Goal: Information Seeking & Learning: Understand process/instructions

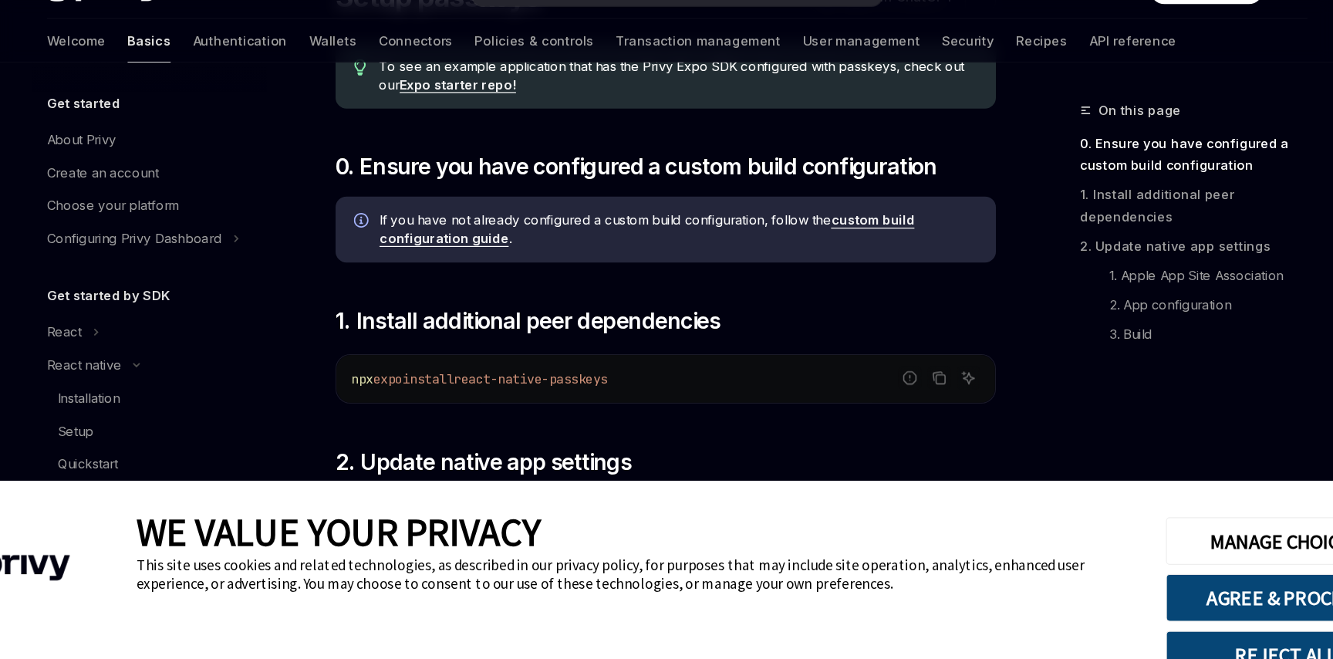
type textarea "*"
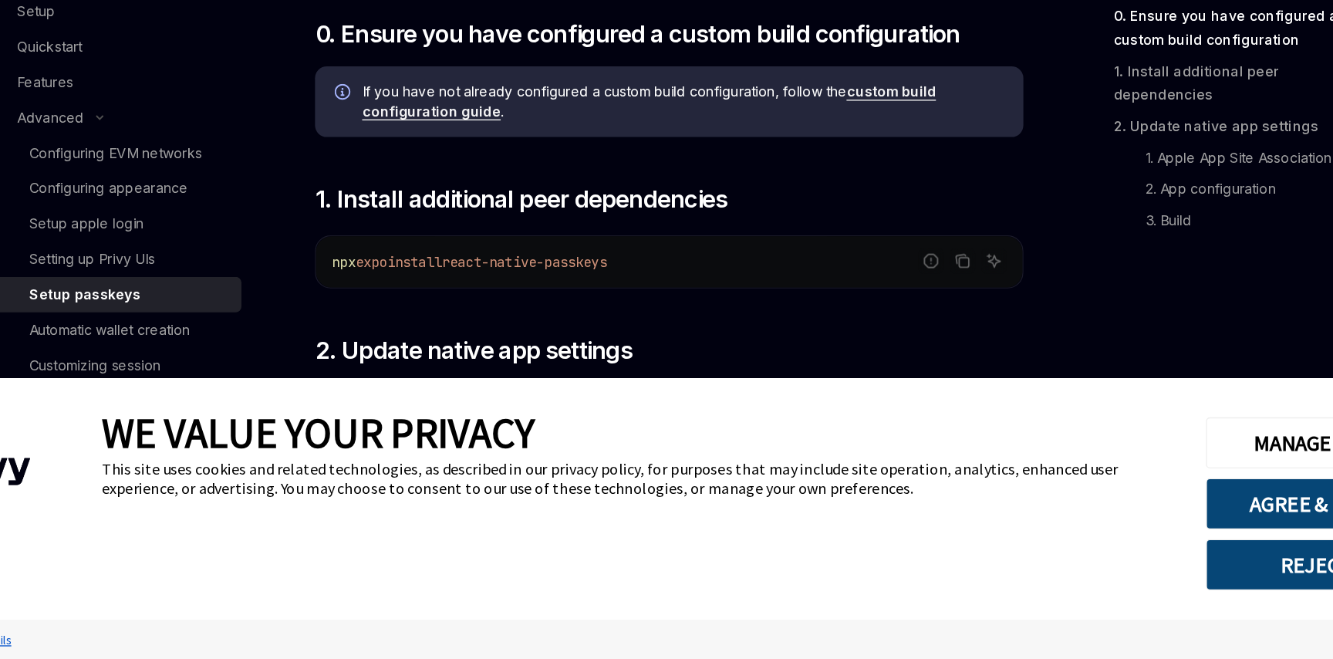
scroll to position [132, 0]
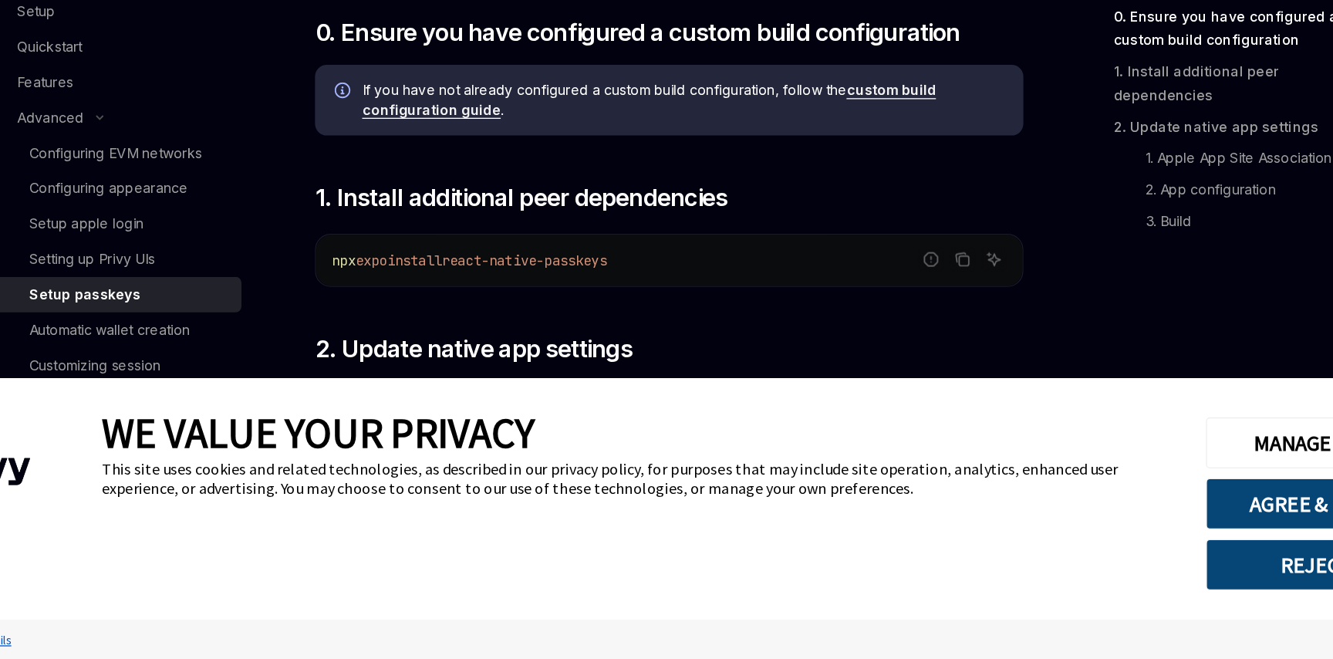
click at [707, 493] on div "WE VALUE YOUR PRIVACY" at bounding box center [633, 481] width 844 height 40
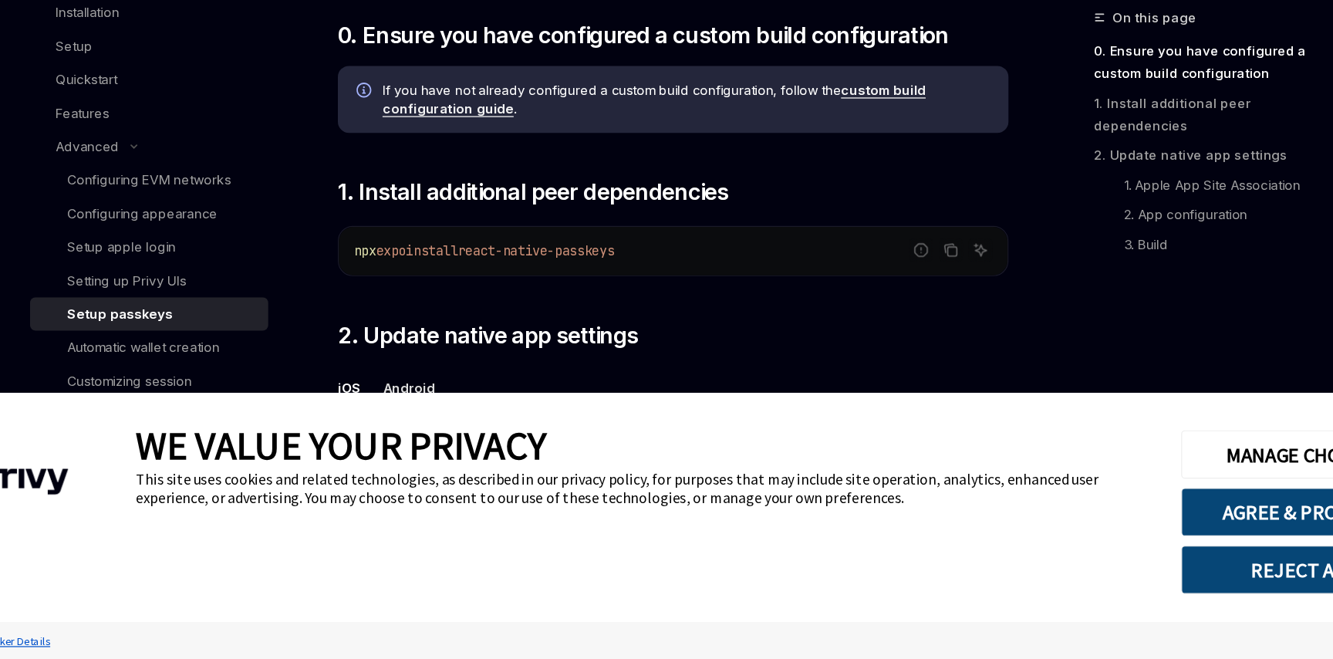
scroll to position [194, 0]
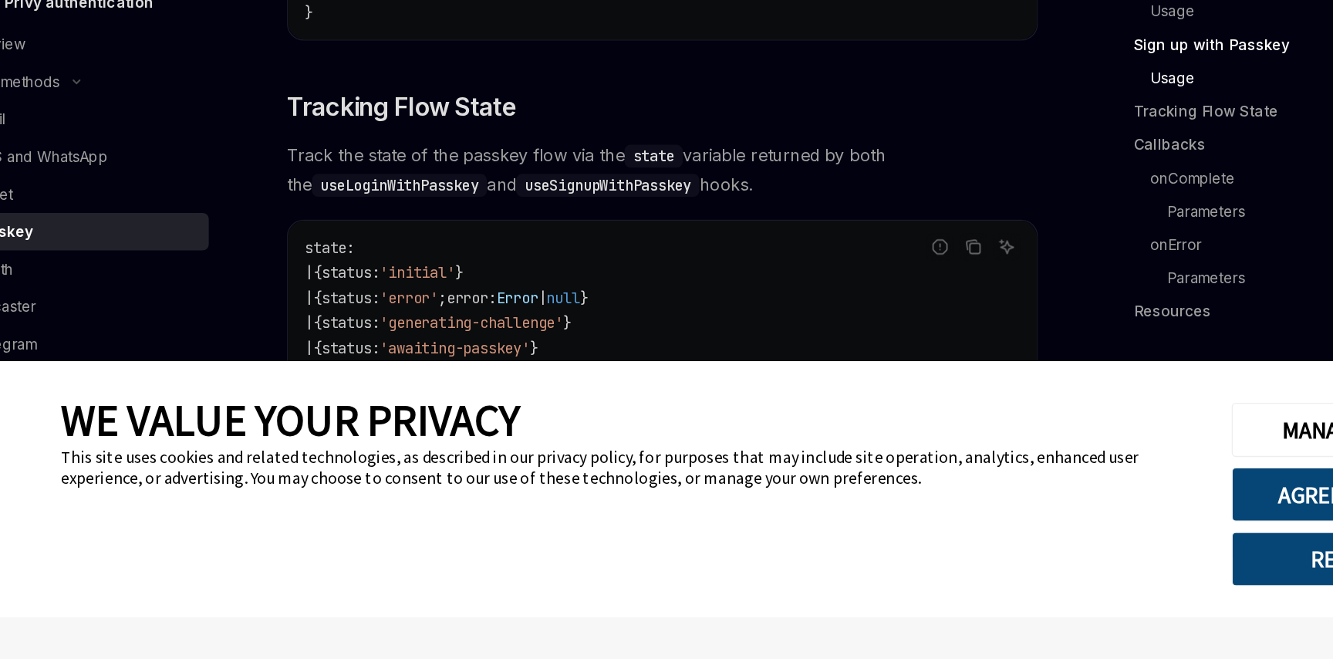
scroll to position [1227, 0]
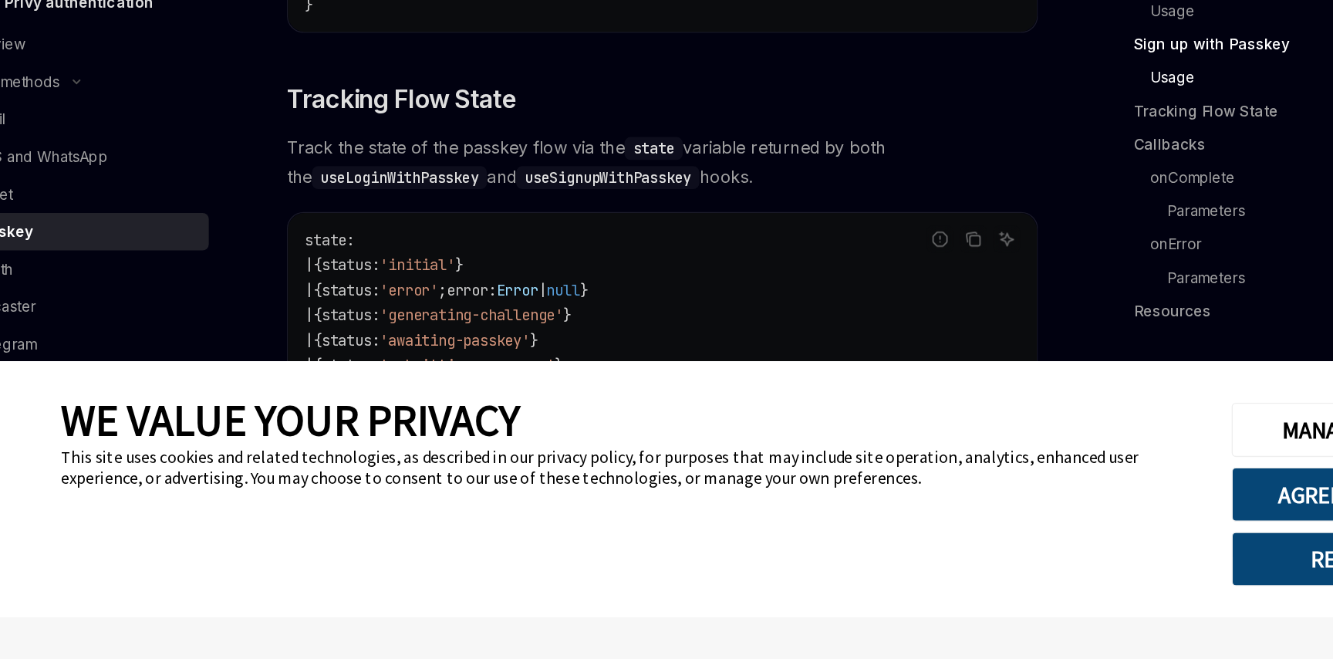
click at [460, 303] on code "useLoginWithPasskey" at bounding box center [462, 302] width 130 height 17
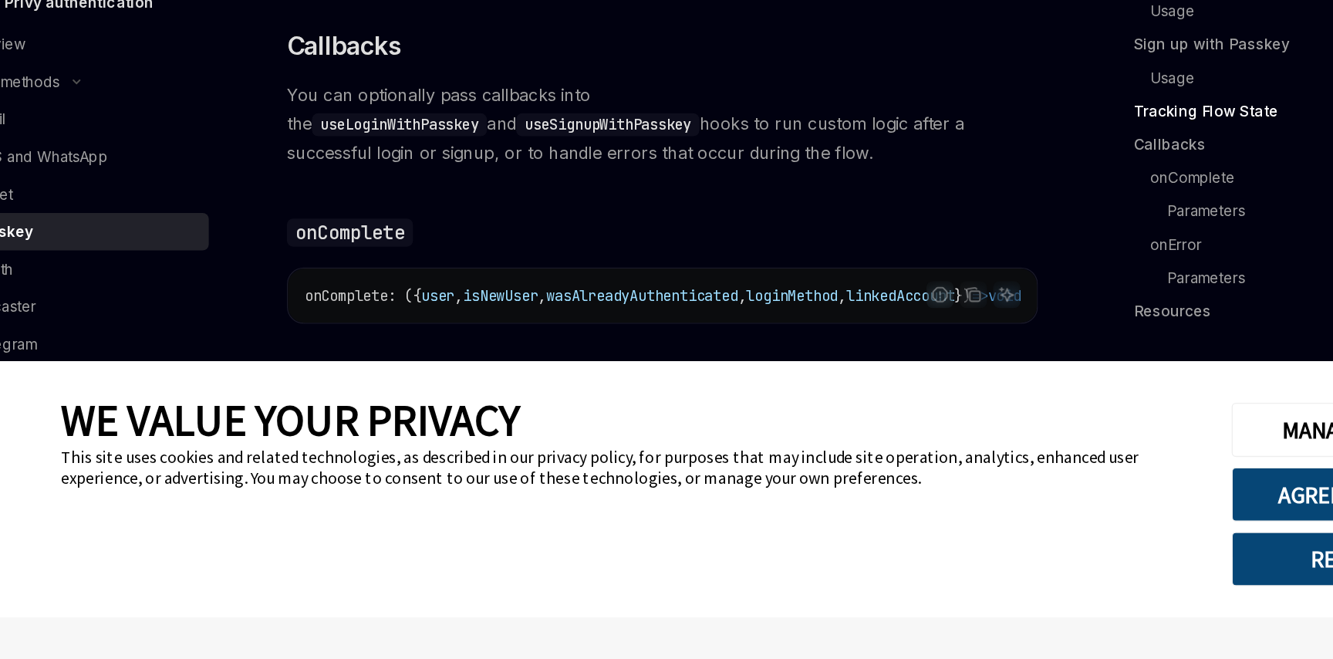
scroll to position [1774, 0]
